Goal: Check status: Check status

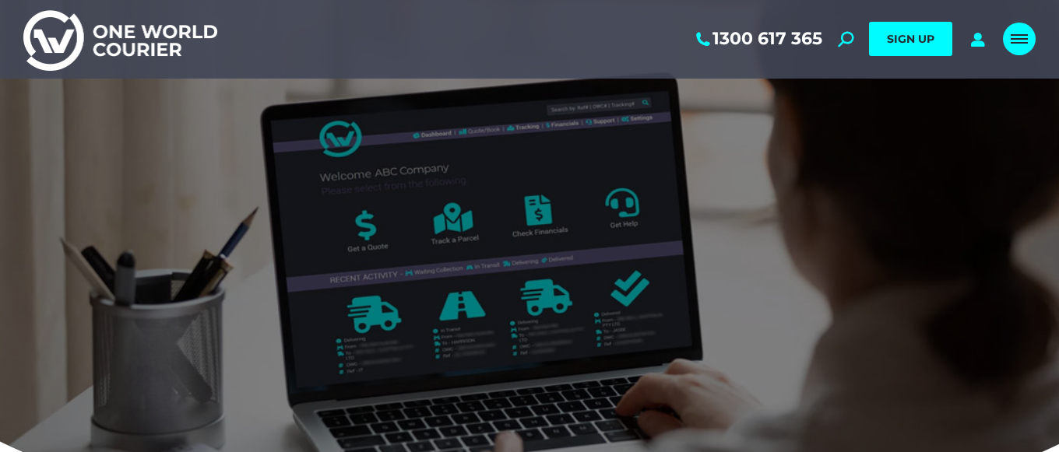
click at [1031, 30] on link "Mobile menu icon" at bounding box center [1019, 39] width 33 height 33
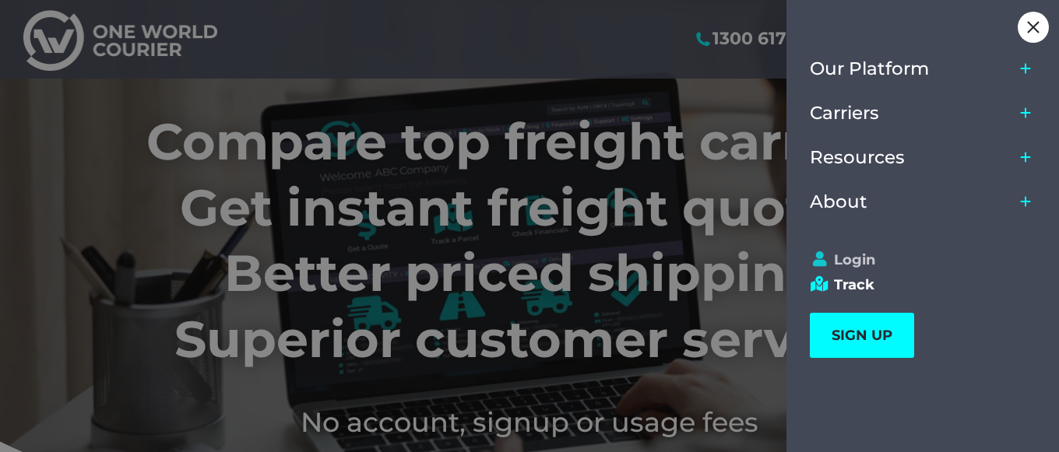
click at [869, 261] on link "Login" at bounding box center [916, 259] width 212 height 17
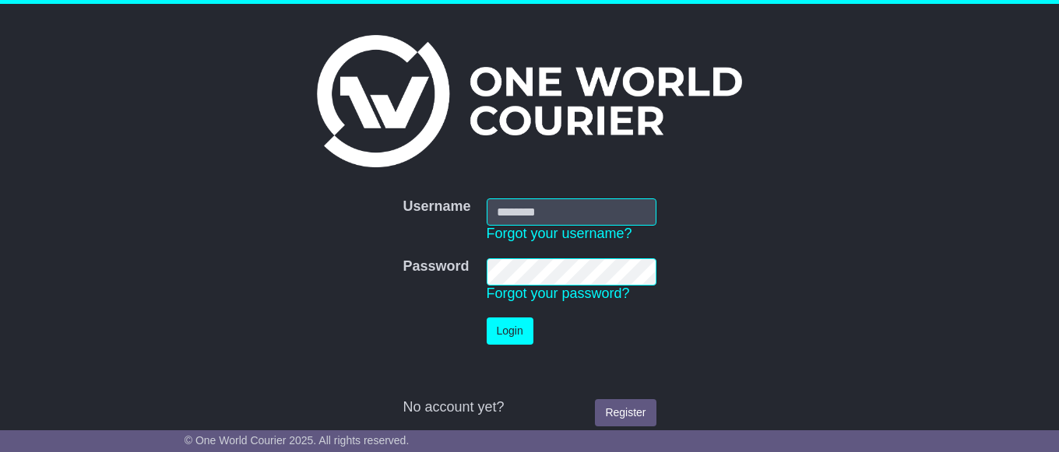
click at [571, 209] on input "Username" at bounding box center [571, 211] width 170 height 27
type input "**********"
click at [495, 326] on button "Login" at bounding box center [509, 331] width 47 height 27
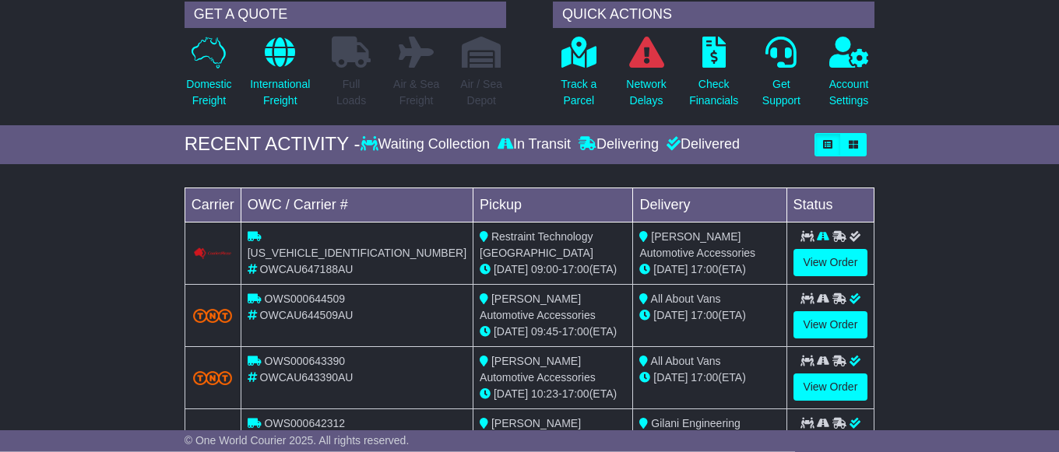
scroll to position [159, 0]
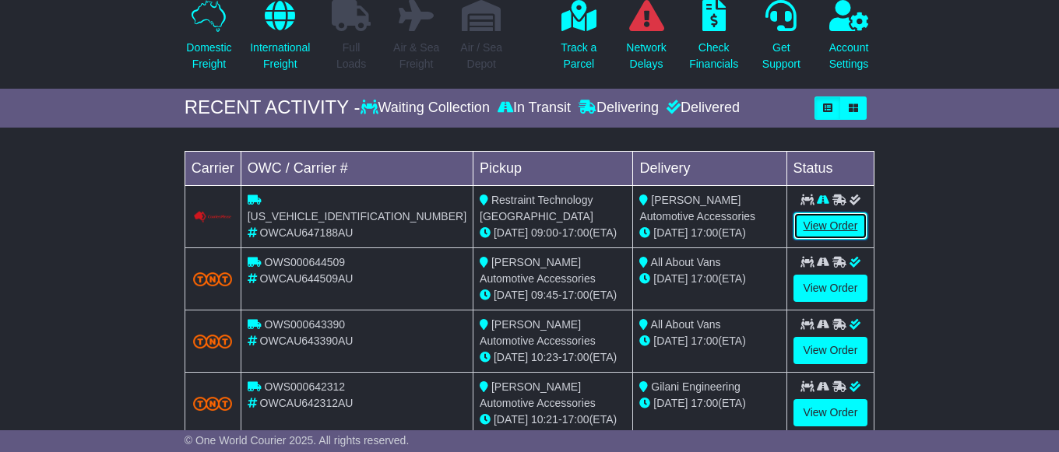
click at [815, 240] on link "View Order" at bounding box center [830, 225] width 75 height 27
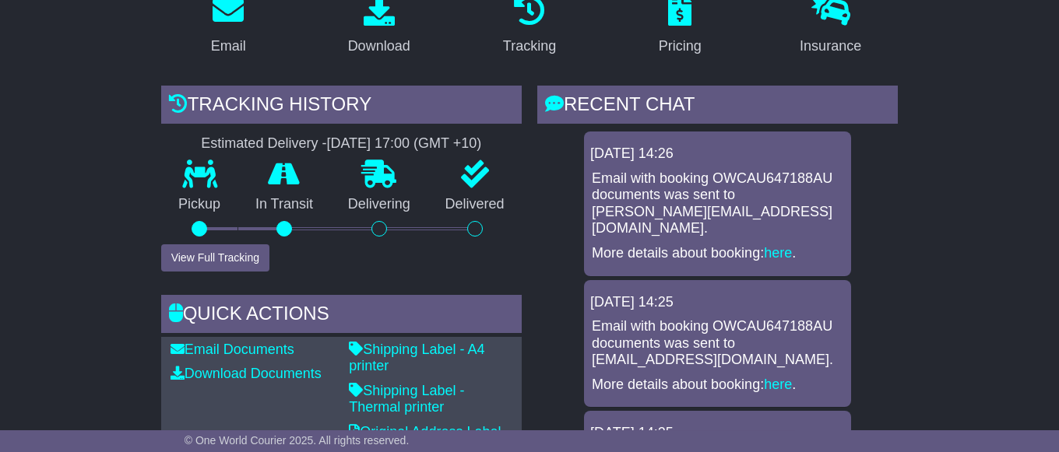
scroll to position [318, 0]
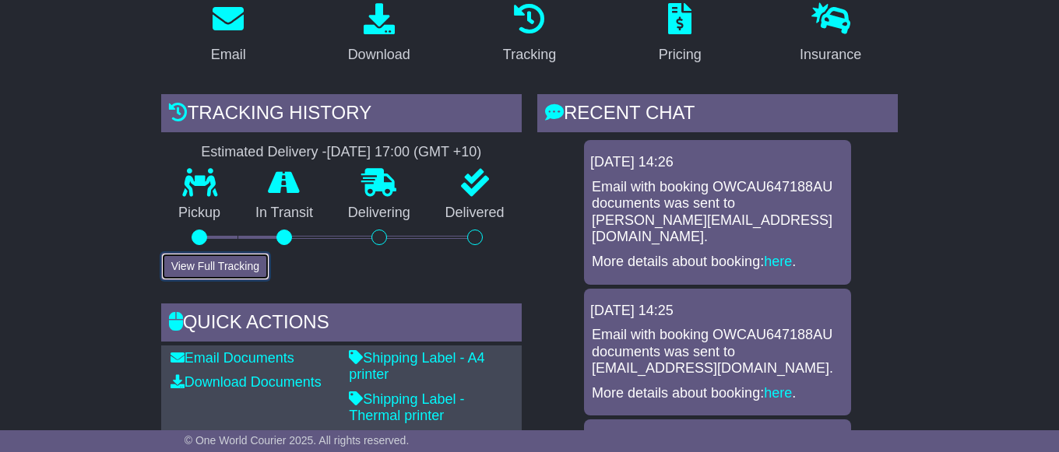
click at [234, 273] on button "View Full Tracking" at bounding box center [215, 266] width 108 height 27
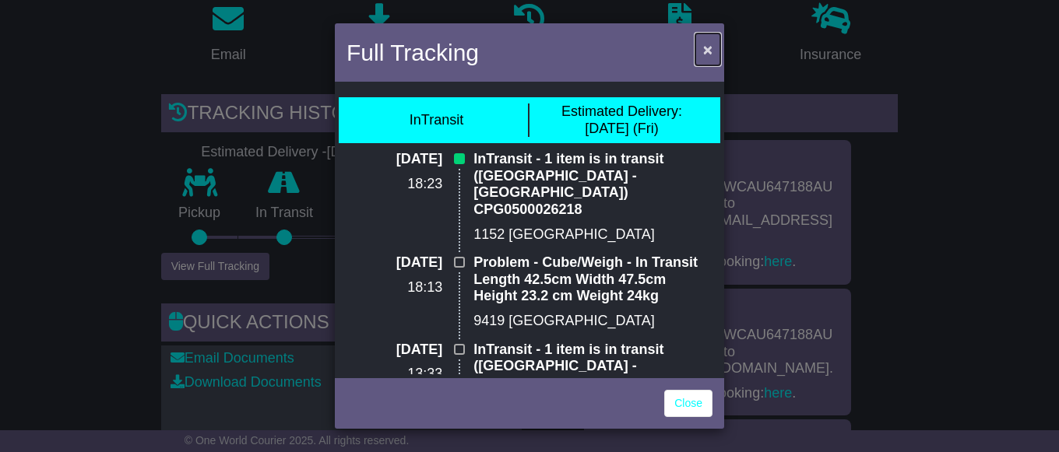
click at [711, 51] on span "×" at bounding box center [707, 49] width 9 height 18
